Goal: Check status: Check status

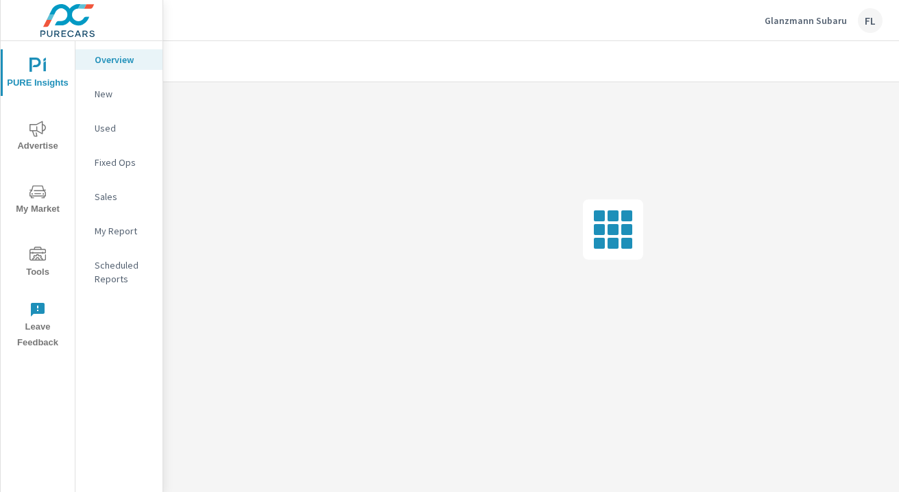
click at [47, 135] on span "Advertise" at bounding box center [38, 138] width 66 height 34
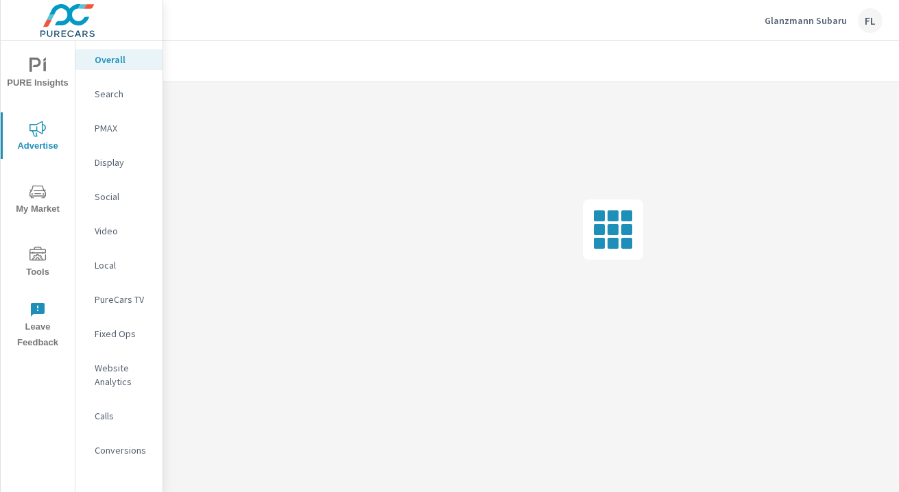
click at [125, 163] on p "Display" at bounding box center [123, 163] width 57 height 14
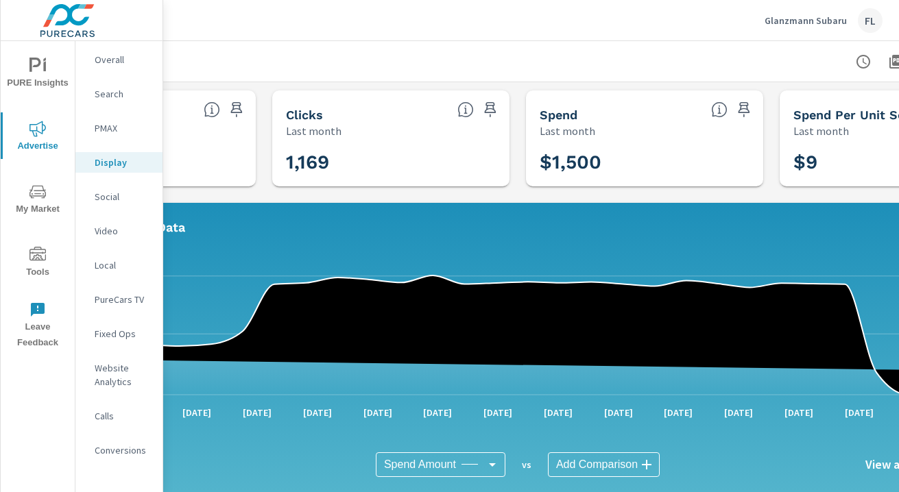
scroll to position [0, 279]
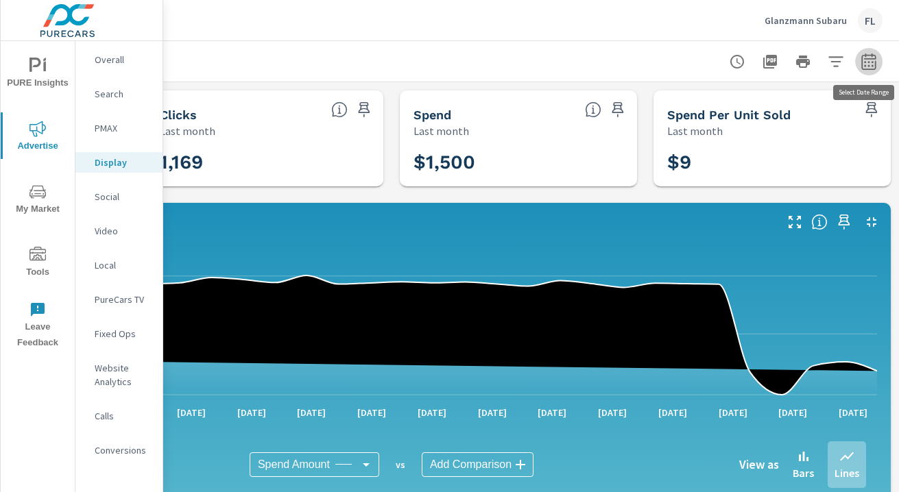
click at [871, 67] on icon "button" at bounding box center [869, 61] width 16 height 16
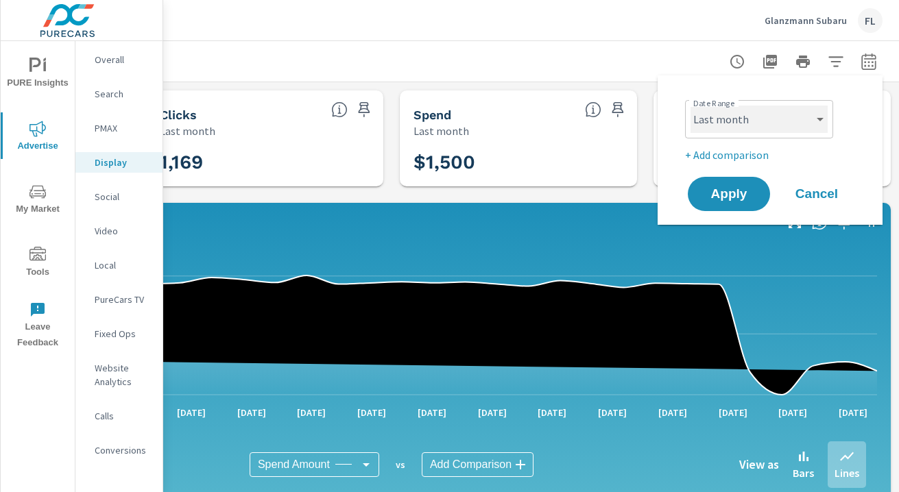
click at [775, 122] on select "Custom [DATE] Last week Last 7 days Last 14 days Last 30 days Last 45 days Last…" at bounding box center [758, 119] width 137 height 27
click at [690, 106] on select "Custom [DATE] Last week Last 7 days Last 14 days Last 30 days Last 45 days Last…" at bounding box center [758, 119] width 137 height 27
select select "Month to date"
click at [740, 191] on span "Apply" at bounding box center [729, 194] width 56 height 13
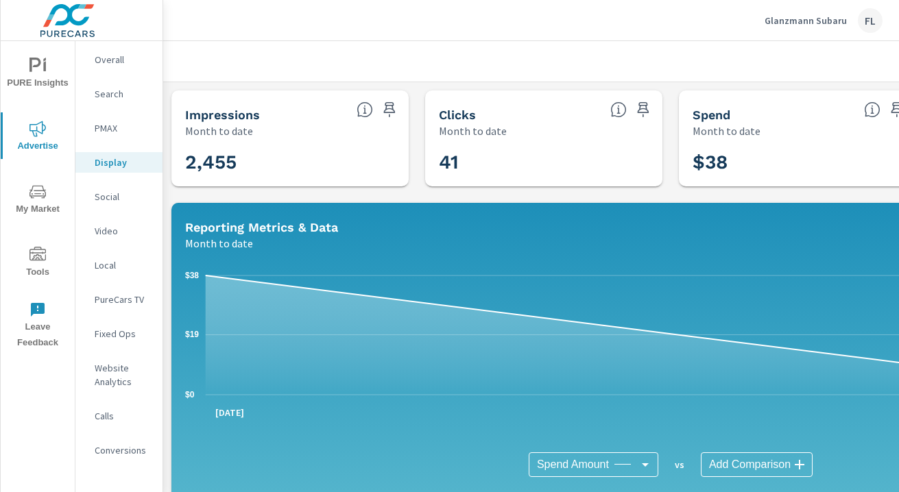
click at [107, 226] on p "Video" at bounding box center [123, 231] width 57 height 14
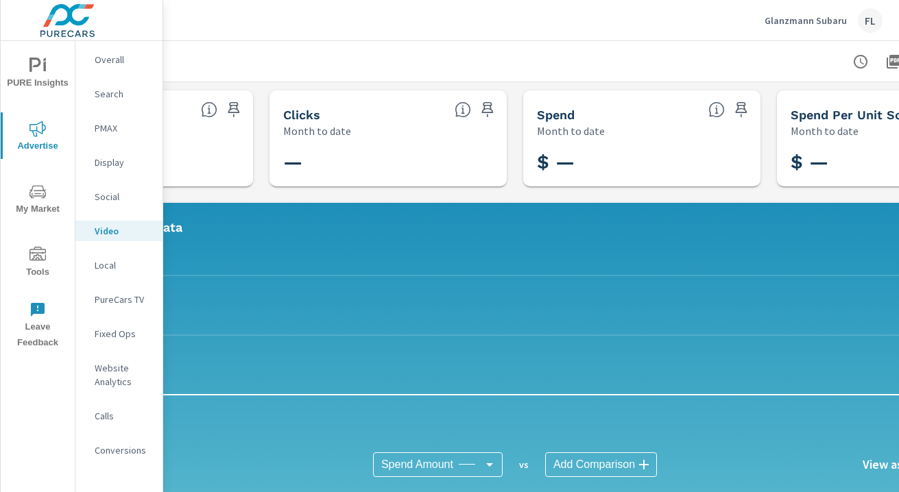
scroll to position [0, 279]
